Goal: Check status

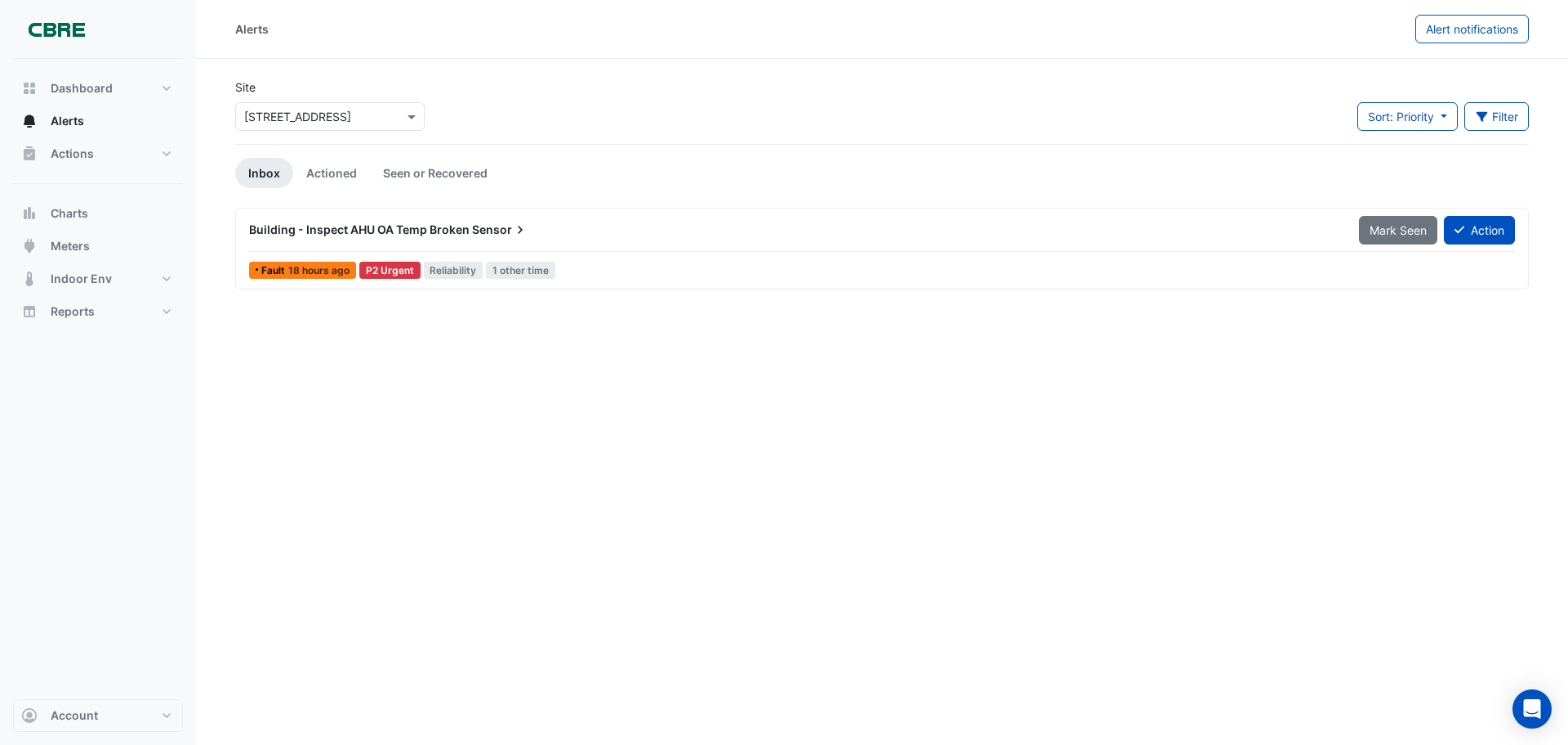
click at [477, 224] on span "Sensor" at bounding box center [500, 230] width 56 height 17
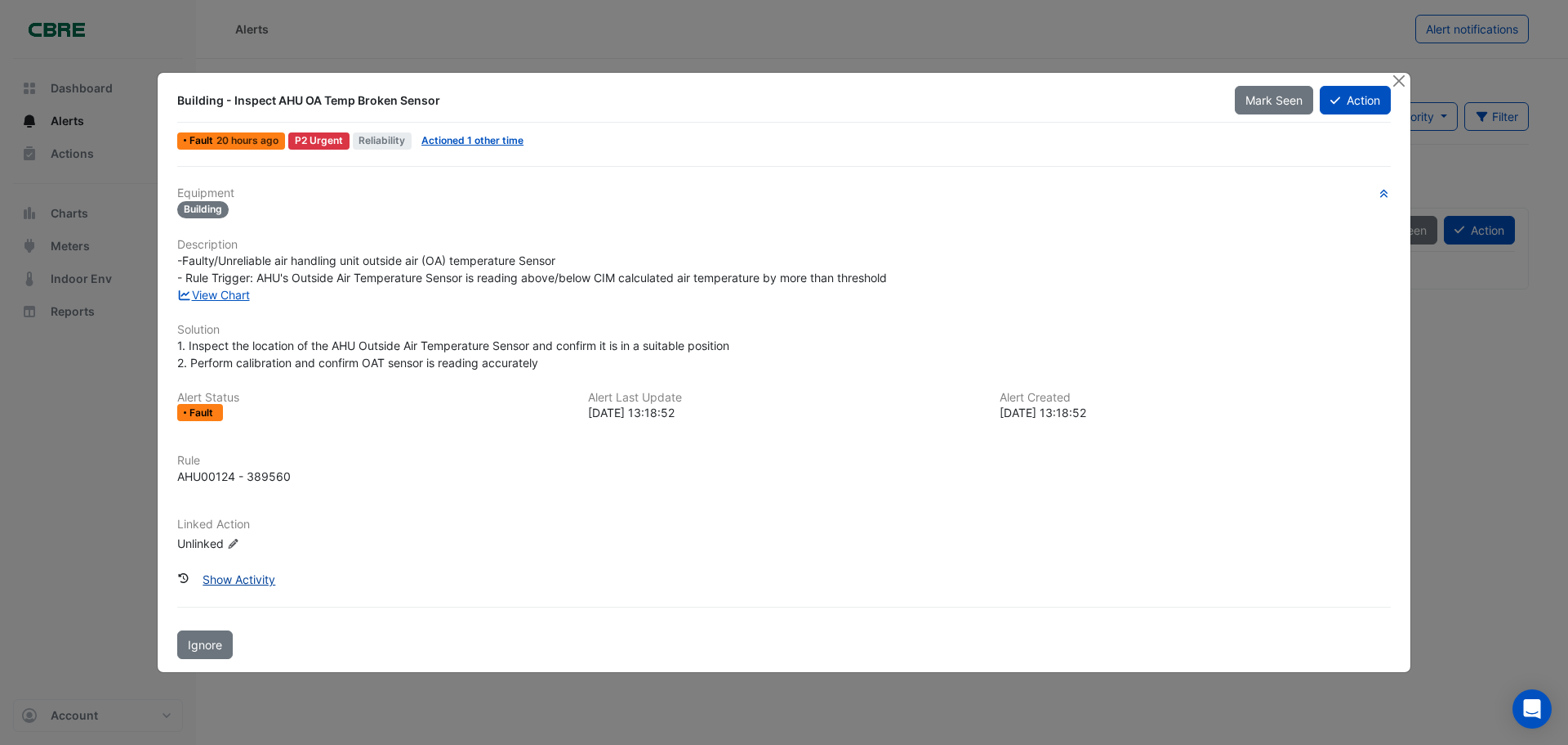
click at [254, 577] on button "Show Activity" at bounding box center [238, 578] width 94 height 29
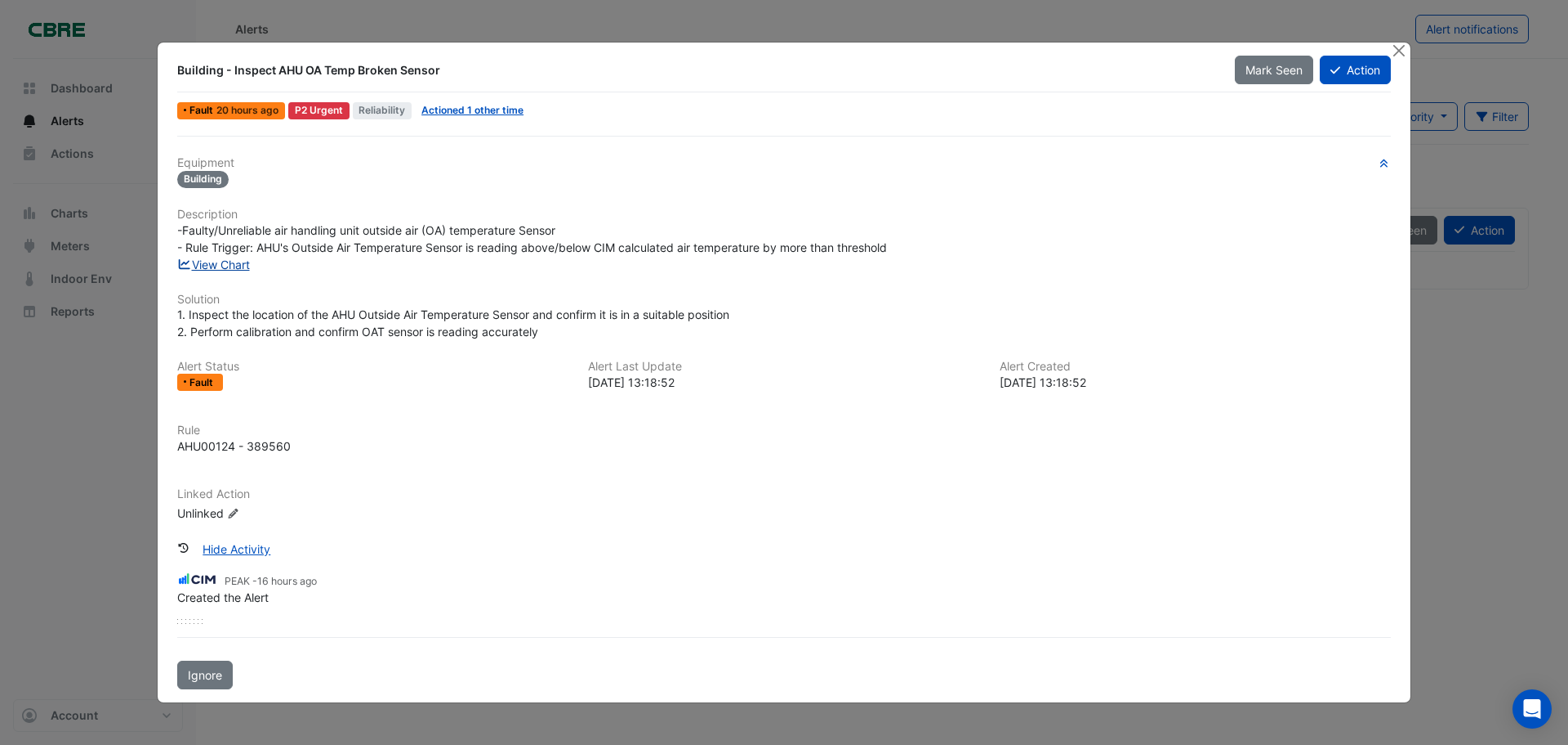
click at [212, 266] on link "View Chart" at bounding box center [213, 265] width 73 height 14
click at [1396, 51] on button "Close" at bounding box center [1399, 51] width 18 height 18
